Goal: Transaction & Acquisition: Book appointment/travel/reservation

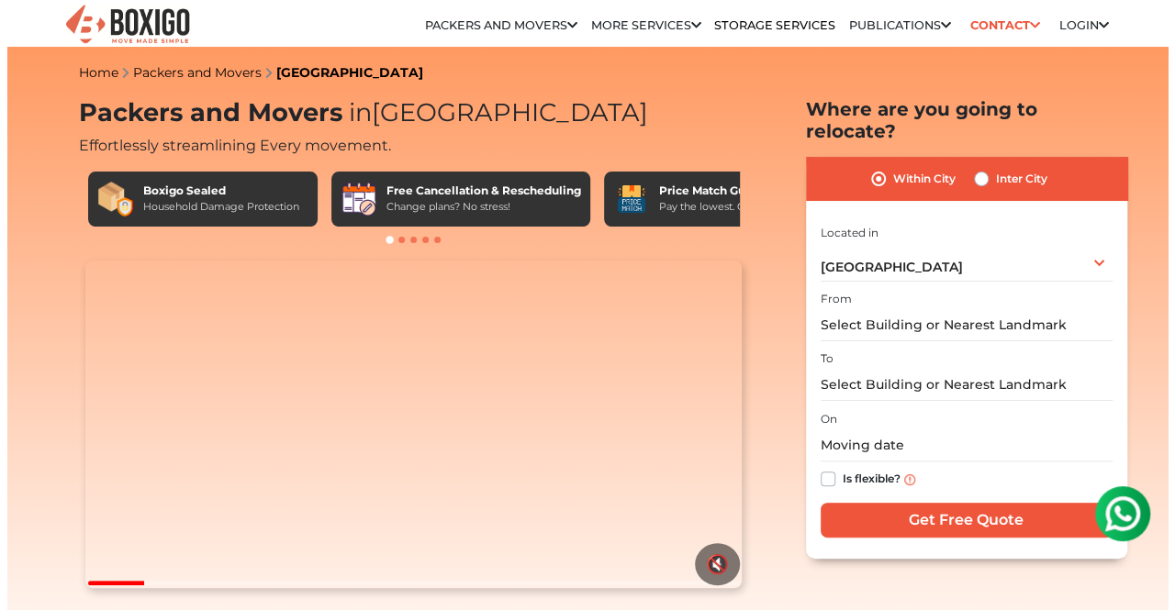
scroll to position [37, 0]
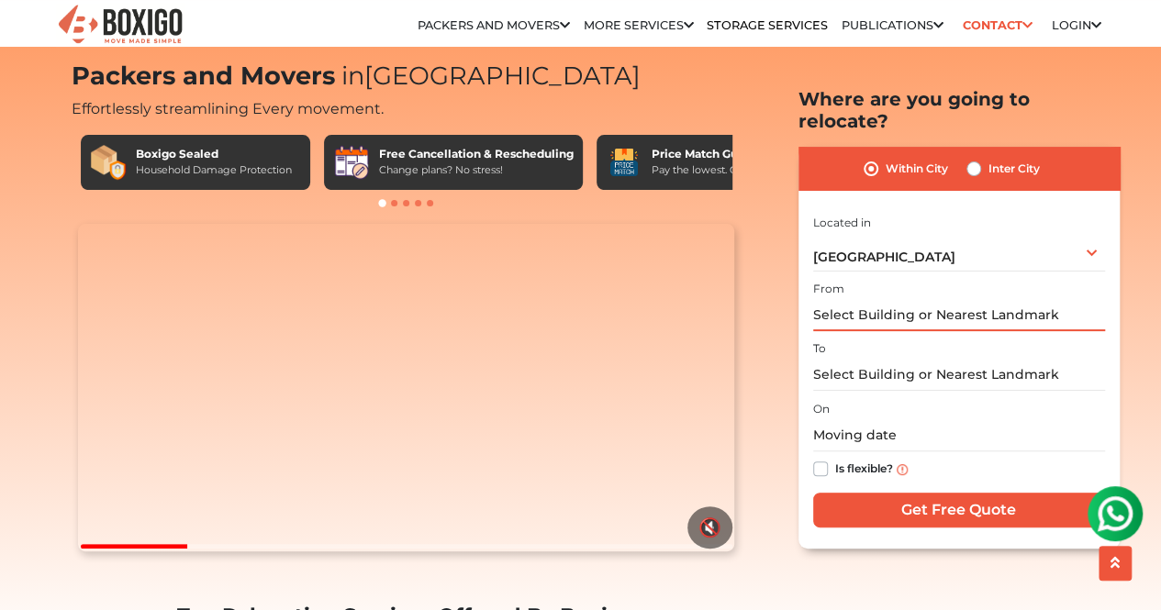
click at [850, 299] on input "text" at bounding box center [959, 315] width 292 height 32
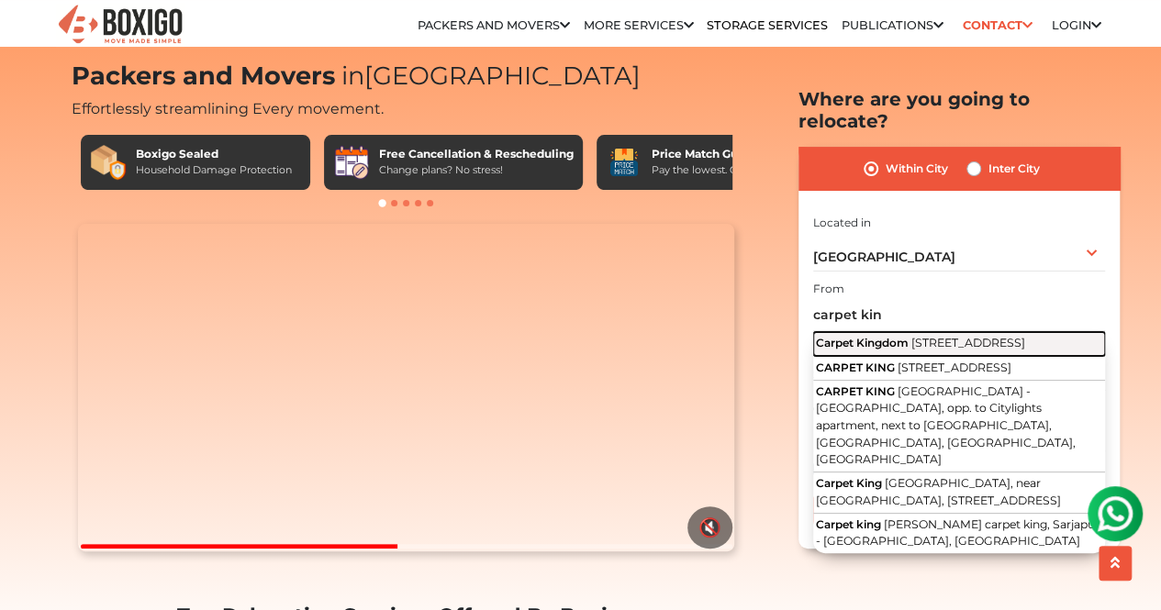
click at [861, 336] on span "Carpet Kingdom" at bounding box center [862, 343] width 93 height 14
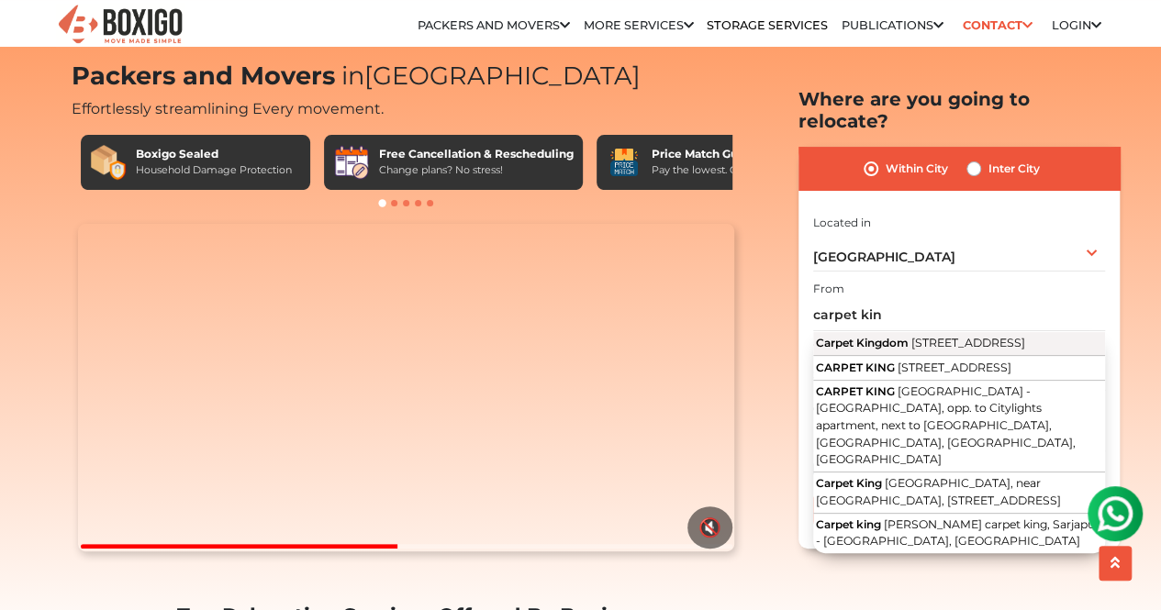
type input "[GEOGRAPHIC_DATA], [STREET_ADDRESS]"
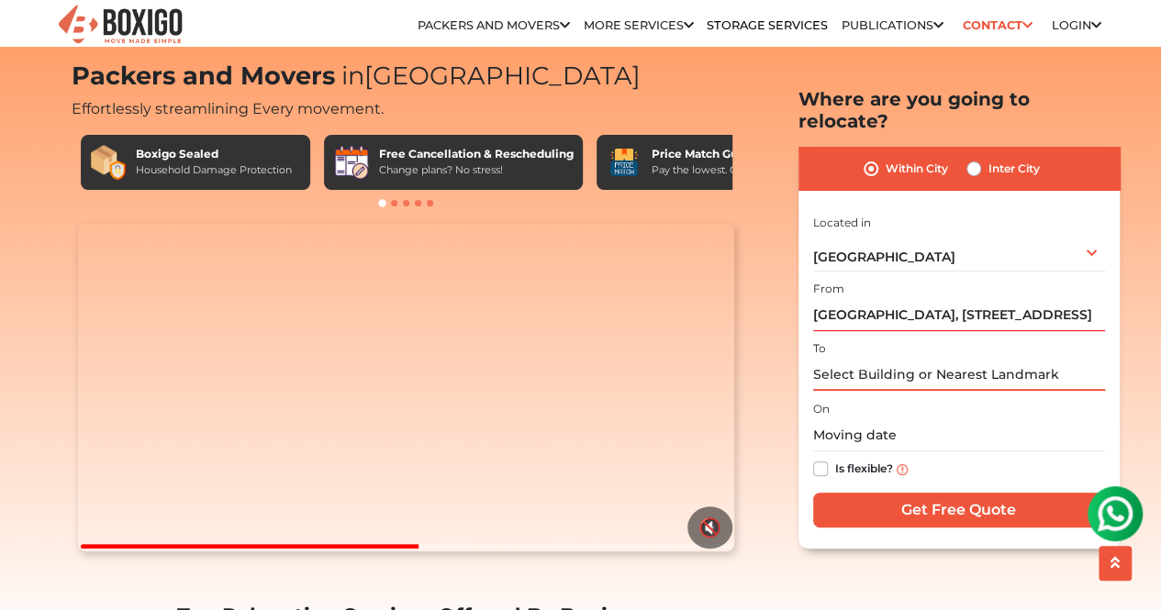
click at [863, 359] on input "text" at bounding box center [959, 375] width 292 height 32
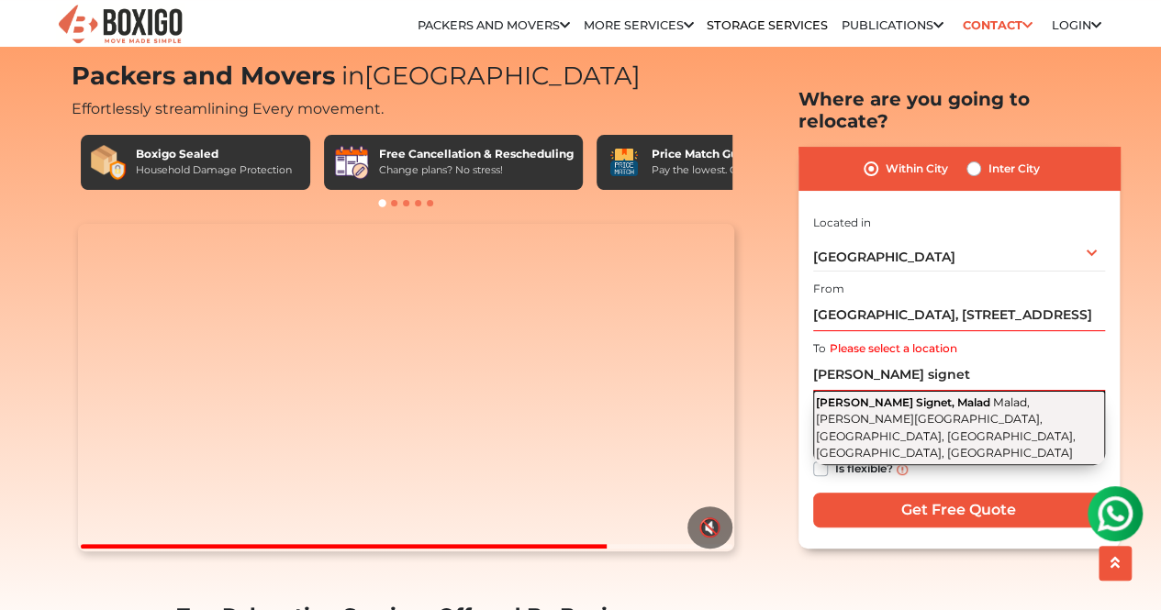
click at [895, 395] on span "[PERSON_NAME] Signet, Malad" at bounding box center [903, 402] width 174 height 14
type input "[PERSON_NAME] Signet, Malad, [GEOGRAPHIC_DATA], [PERSON_NAME][GEOGRAPHIC_DATA],…"
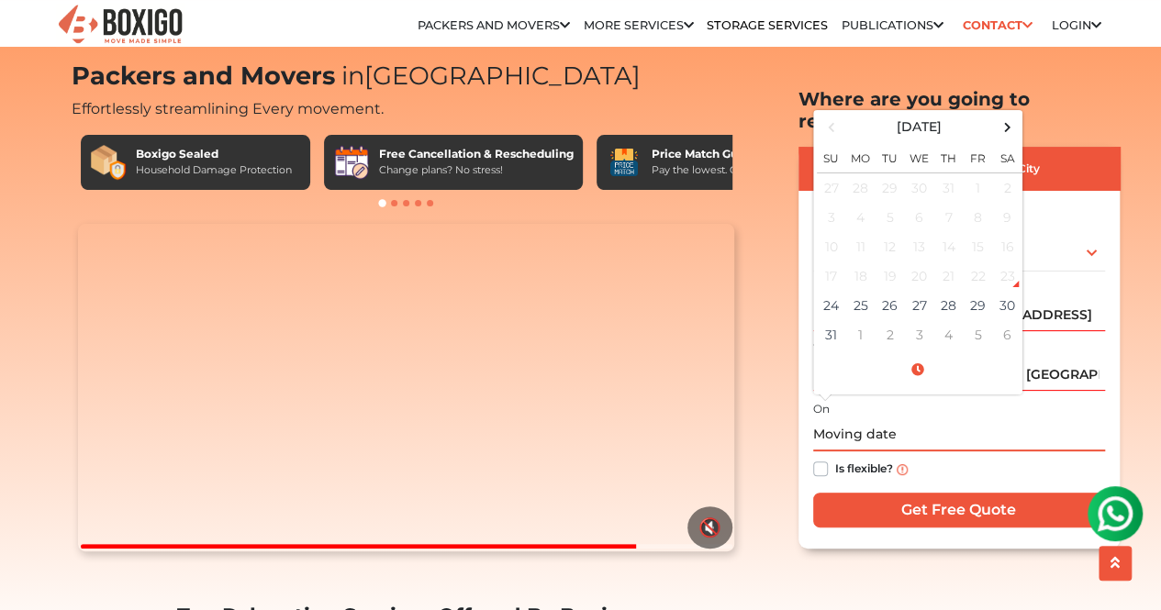
click at [850, 419] on input "text" at bounding box center [959, 435] width 292 height 32
click at [824, 291] on td "24" at bounding box center [831, 305] width 29 height 29
type input "[DATE] 10:26 AM"
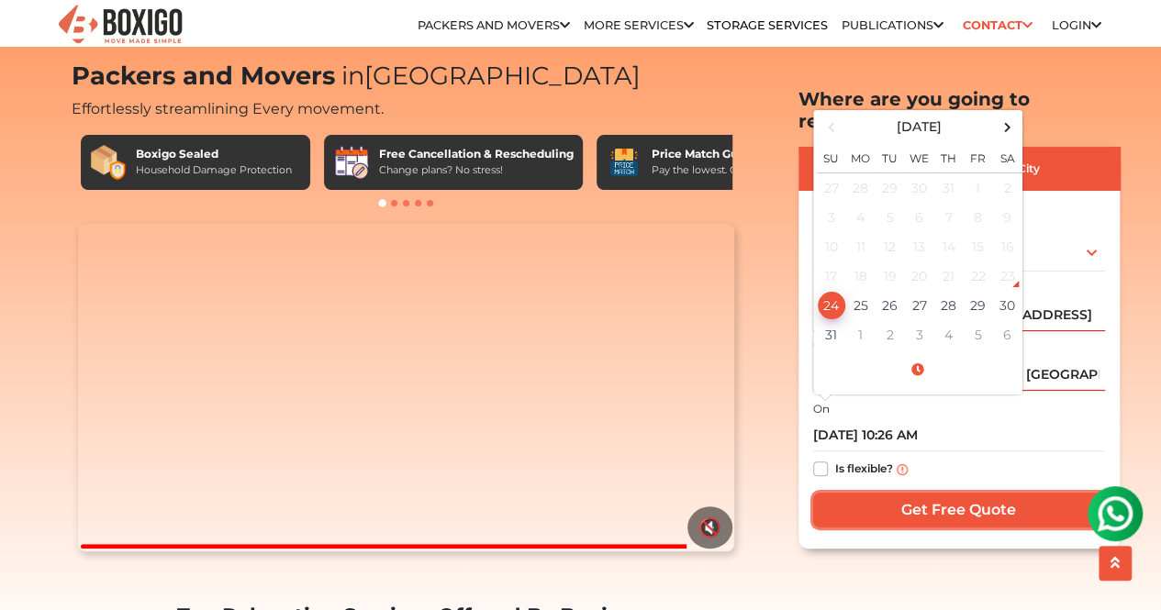
click at [985, 495] on input "Get Free Quote" at bounding box center [959, 510] width 292 height 35
